Goal: Task Accomplishment & Management: Use online tool/utility

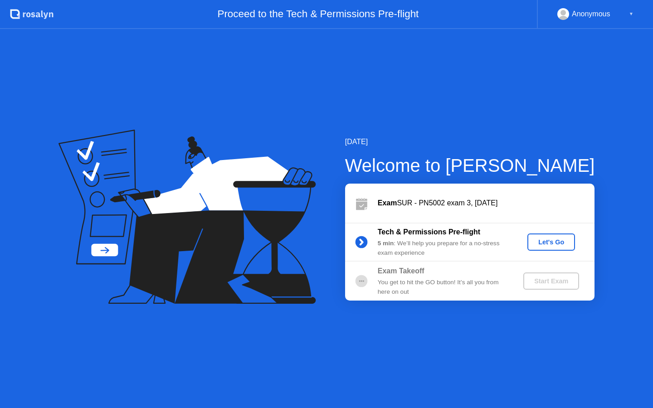
click at [544, 246] on div "Let's Go" at bounding box center [551, 242] width 40 height 7
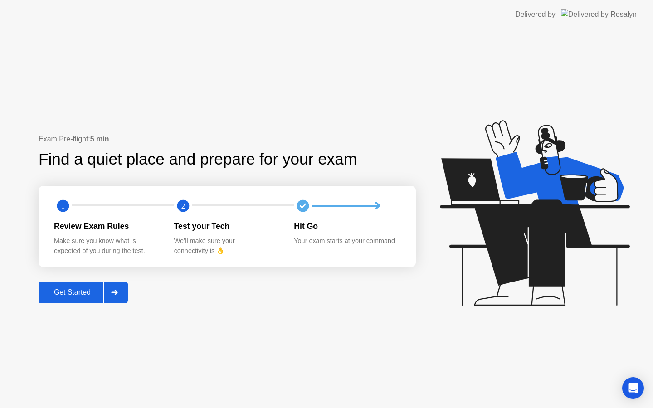
click at [67, 290] on div "Get Started" at bounding box center [72, 293] width 62 height 8
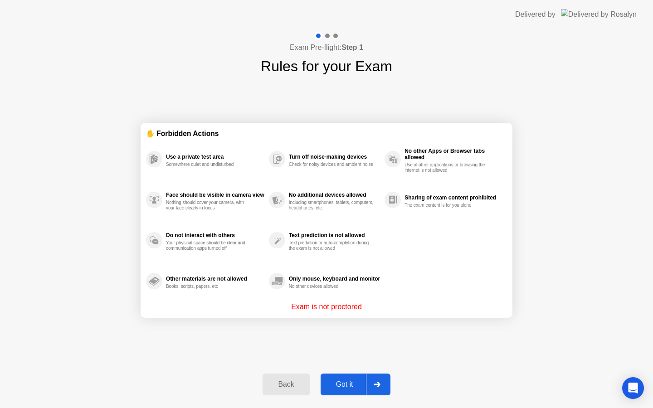
click at [353, 381] on div "Got it" at bounding box center [345, 385] width 43 height 8
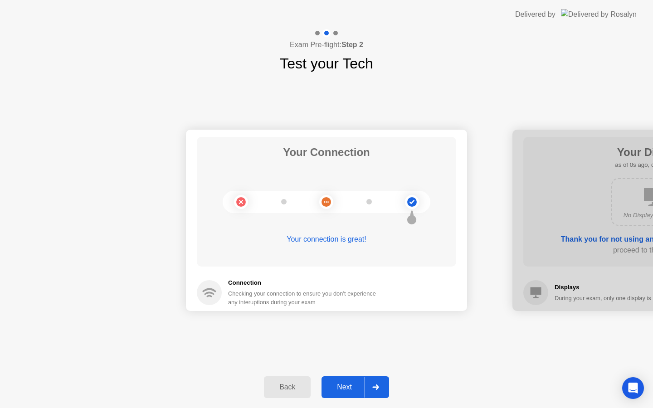
click at [353, 381] on button "Next" at bounding box center [356, 388] width 68 height 22
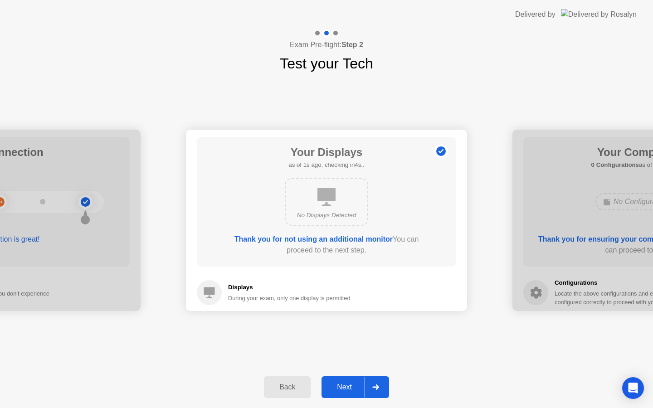
click at [353, 378] on button "Next" at bounding box center [356, 388] width 68 height 22
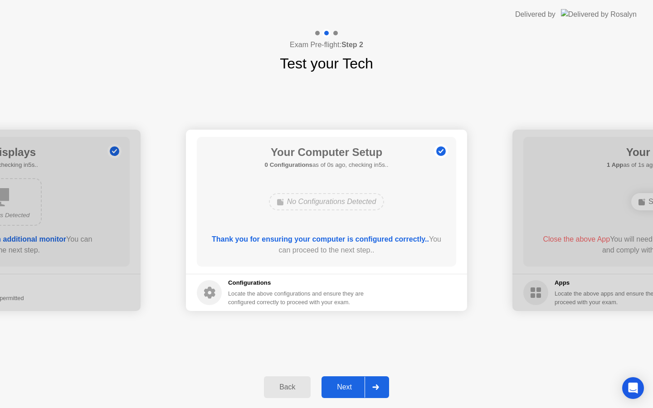
click at [354, 385] on div "Next" at bounding box center [344, 387] width 40 height 8
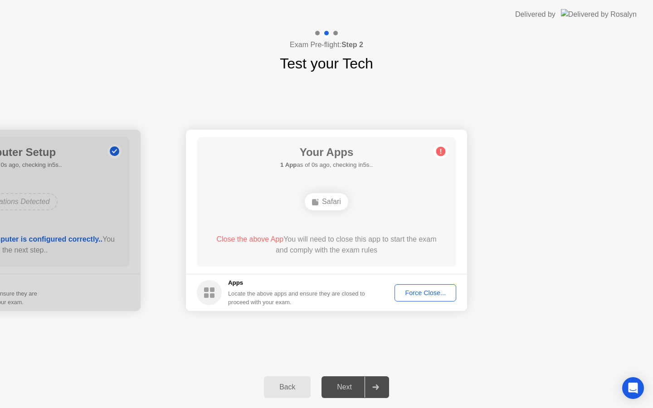
click at [427, 290] on div "Force Close..." at bounding box center [425, 293] width 55 height 7
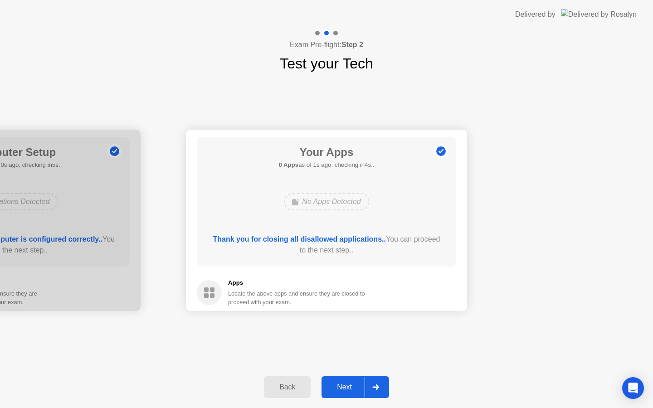
click at [337, 391] on div "Next" at bounding box center [344, 387] width 40 height 8
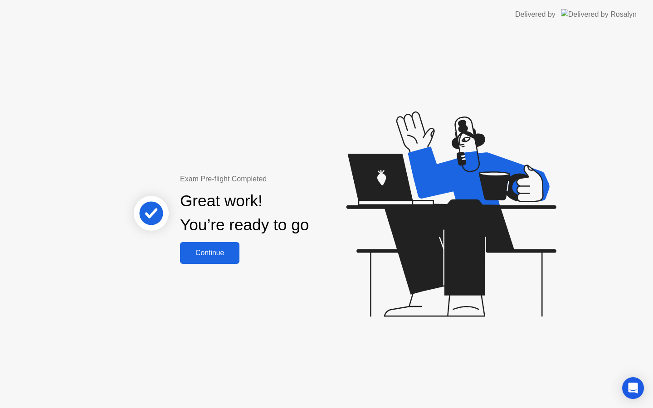
click at [216, 256] on div "Continue" at bounding box center [210, 253] width 54 height 8
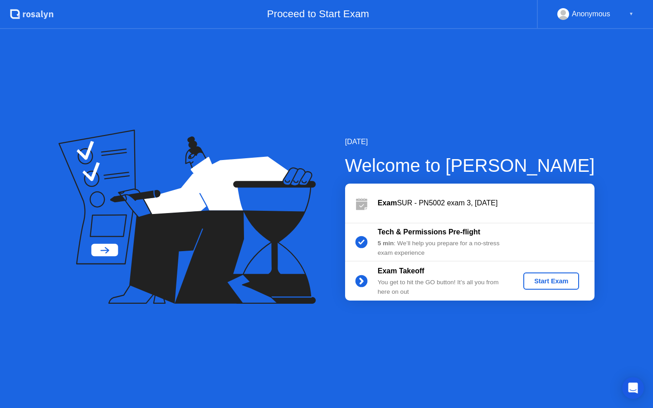
click at [539, 280] on div "Start Exam" at bounding box center [551, 281] width 49 height 7
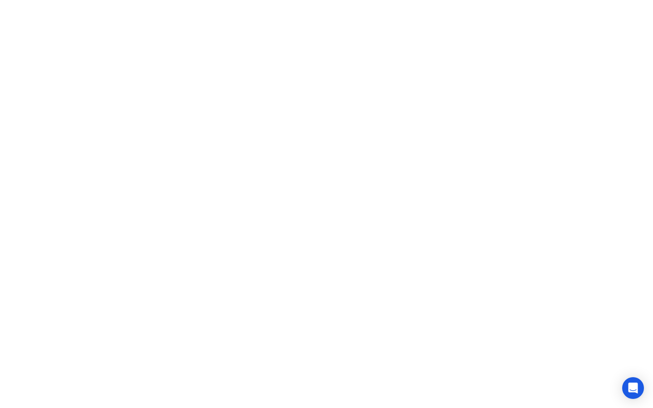
click iframe
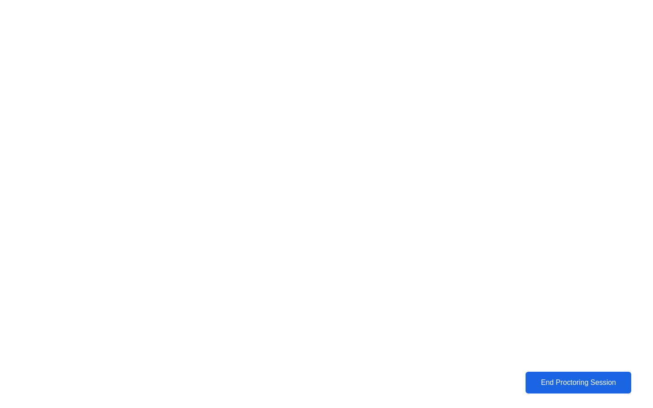
click at [539, 383] on div "End Proctoring Session" at bounding box center [579, 383] width 100 height 8
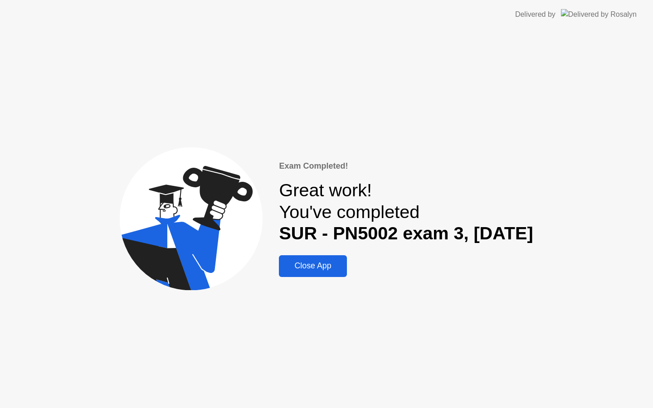
click at [284, 265] on div "Close App" at bounding box center [313, 266] width 62 height 10
